Goal: Task Accomplishment & Management: Manage account settings

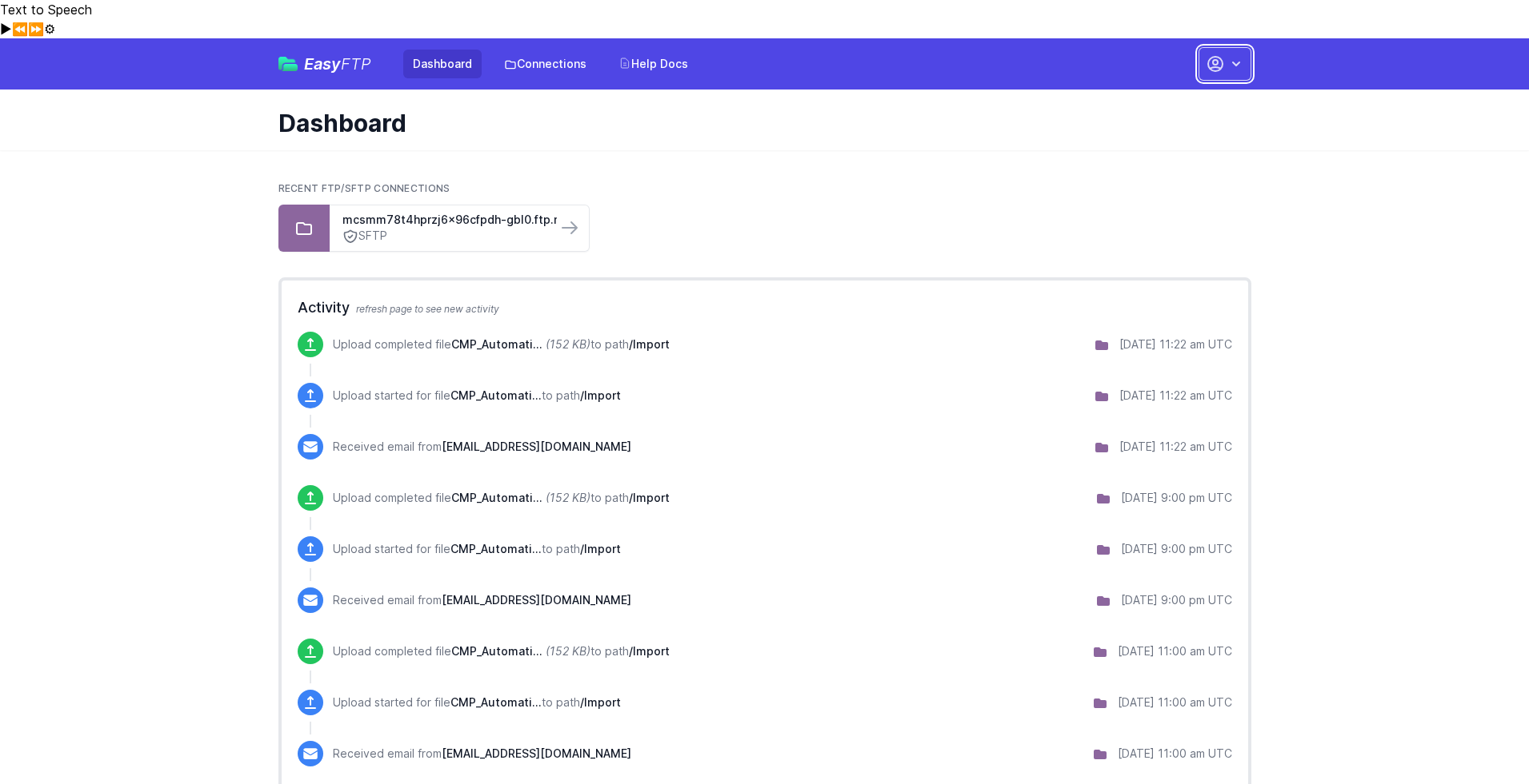
click at [1236, 56] on icon "button" at bounding box center [1235, 64] width 16 height 16
click at [1191, 91] on link "Account Settings" at bounding box center [1175, 104] width 154 height 28
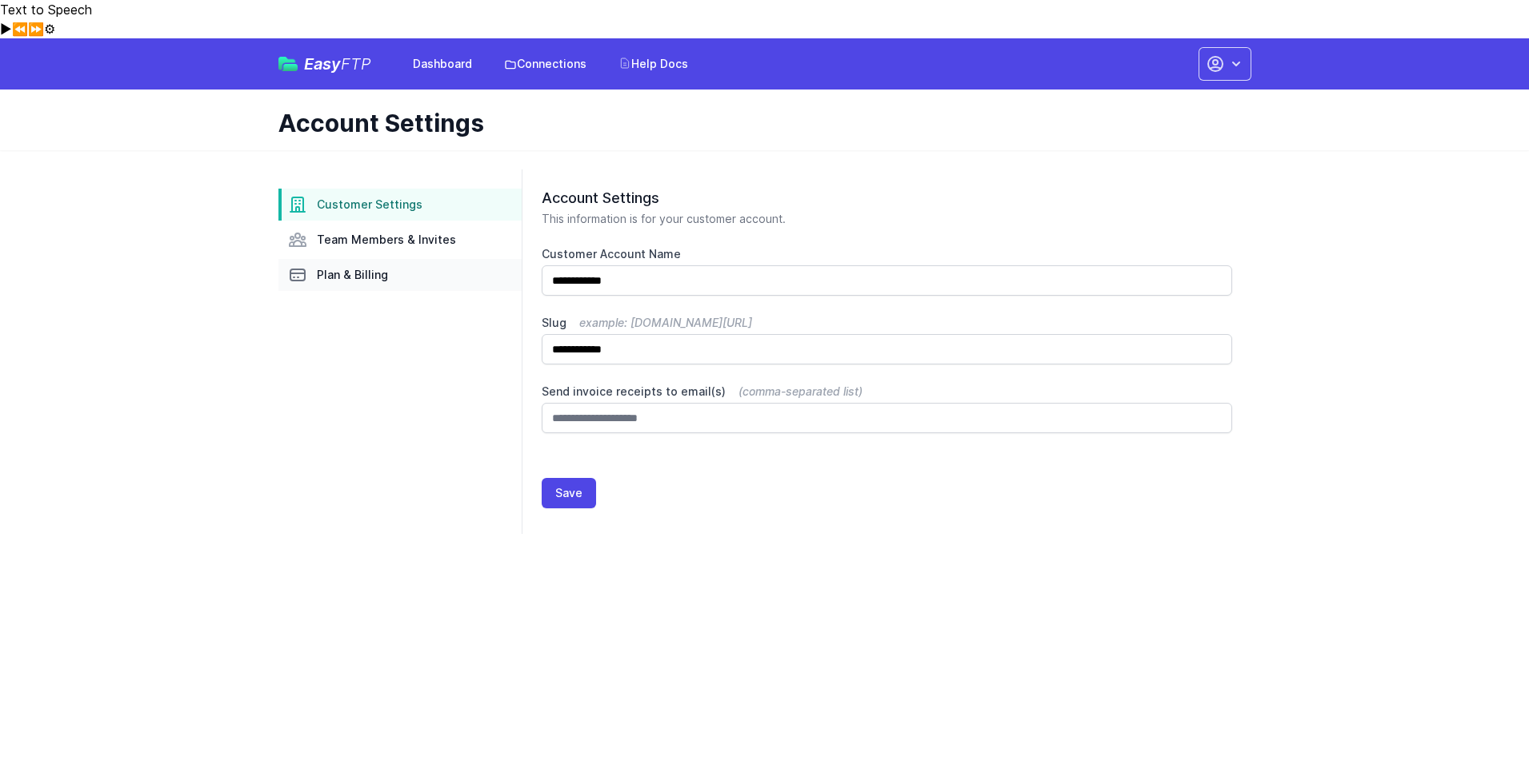
click at [384, 267] on span "Plan & Billing" at bounding box center [352, 275] width 71 height 16
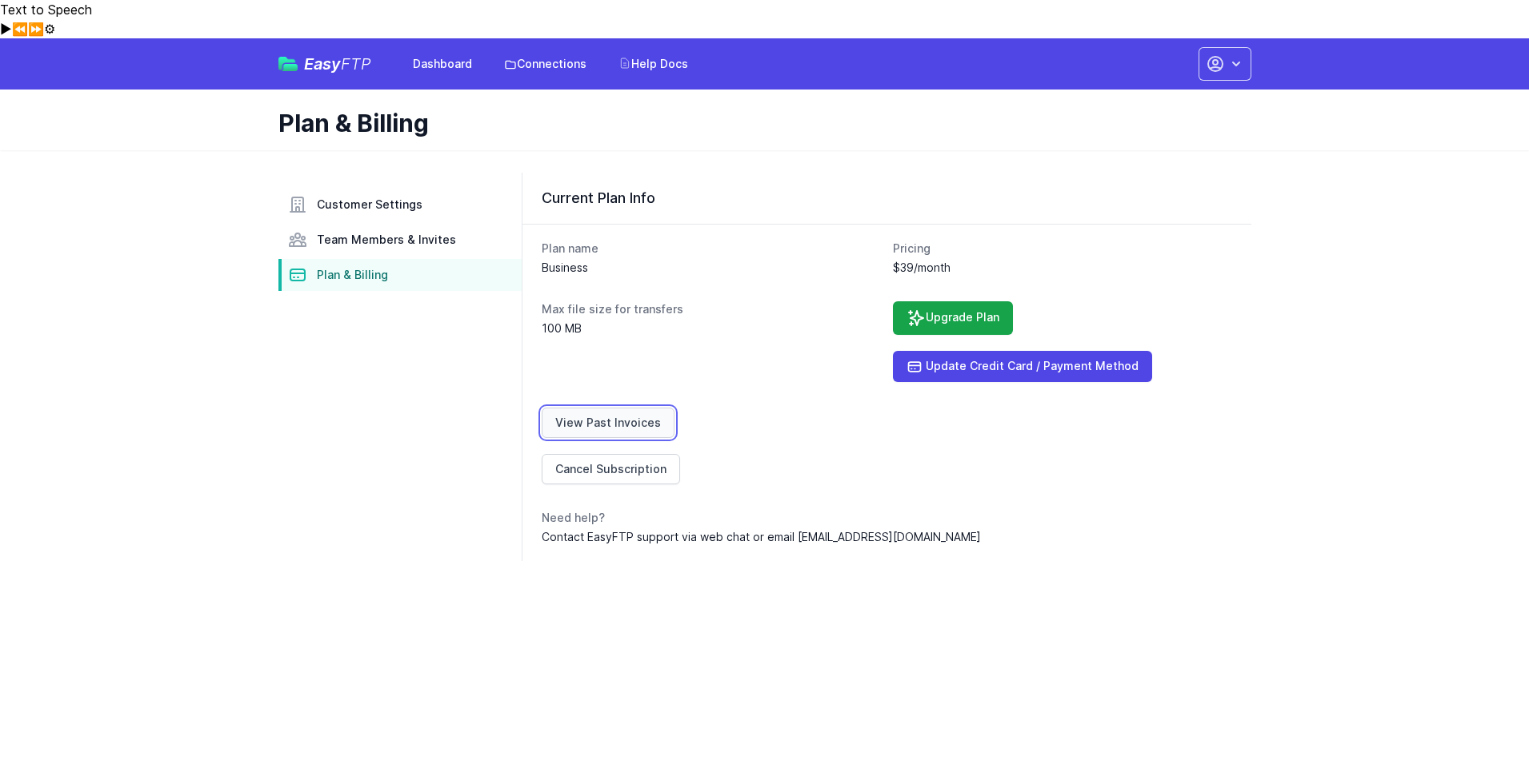
click at [625, 408] on link "View Past Invoices" at bounding box center [608, 422] width 133 height 30
